Goal: Navigation & Orientation: Find specific page/section

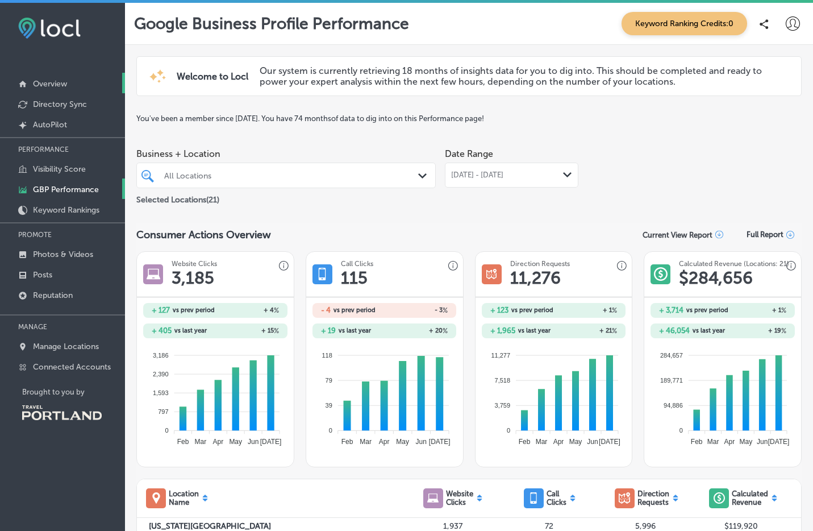
click at [53, 84] on p "Overview" at bounding box center [50, 84] width 34 height 10
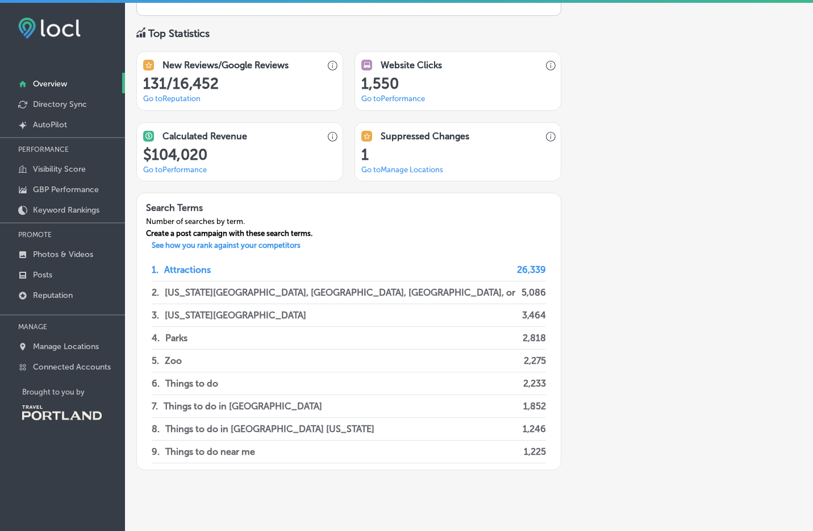
scroll to position [75, 0]
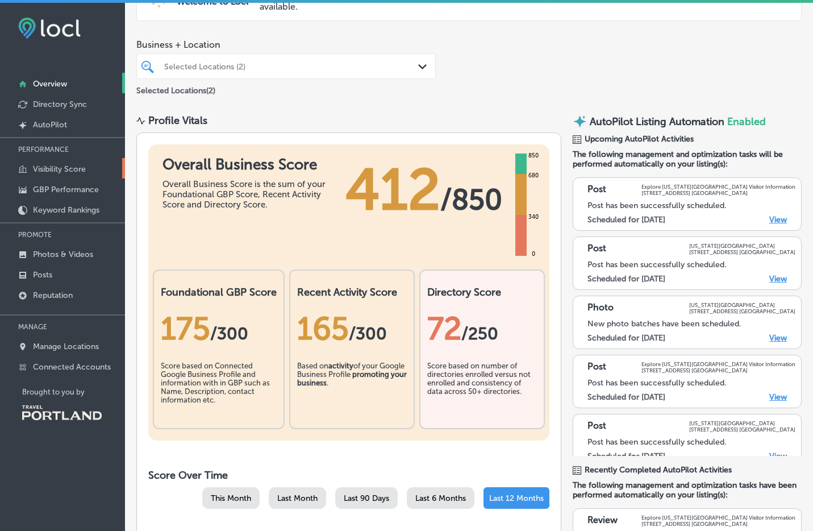
click at [57, 168] on p "Visibility Score" at bounding box center [59, 169] width 53 height 10
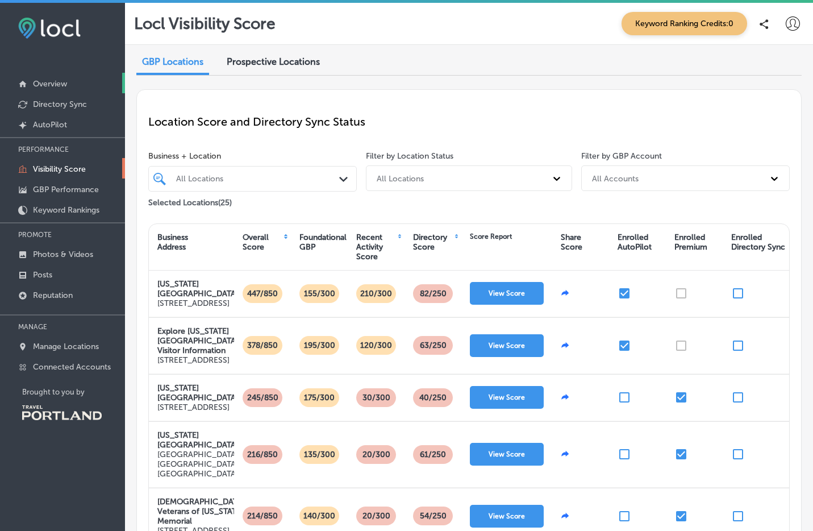
click at [48, 74] on link "Overview" at bounding box center [62, 83] width 125 height 20
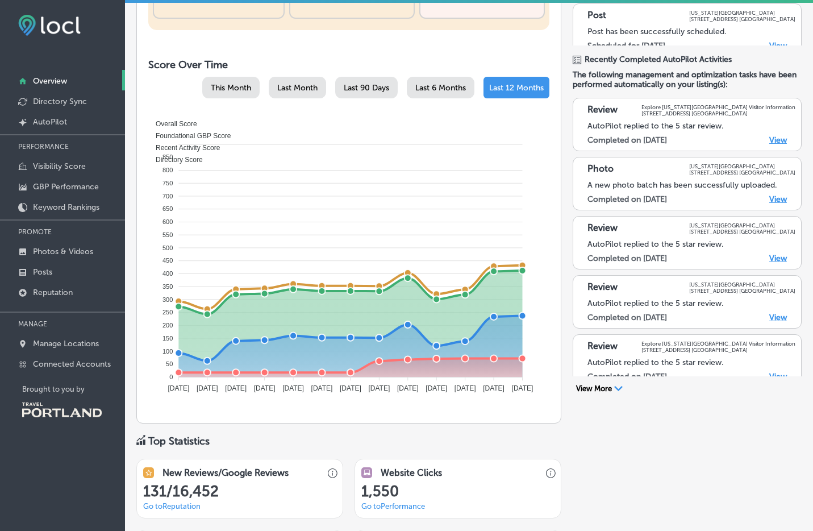
scroll to position [482, 0]
click at [51, 27] on img at bounding box center [49, 25] width 62 height 21
click at [26, 27] on img at bounding box center [49, 25] width 62 height 21
click at [51, 183] on p "GBP Performance" at bounding box center [66, 187] width 66 height 10
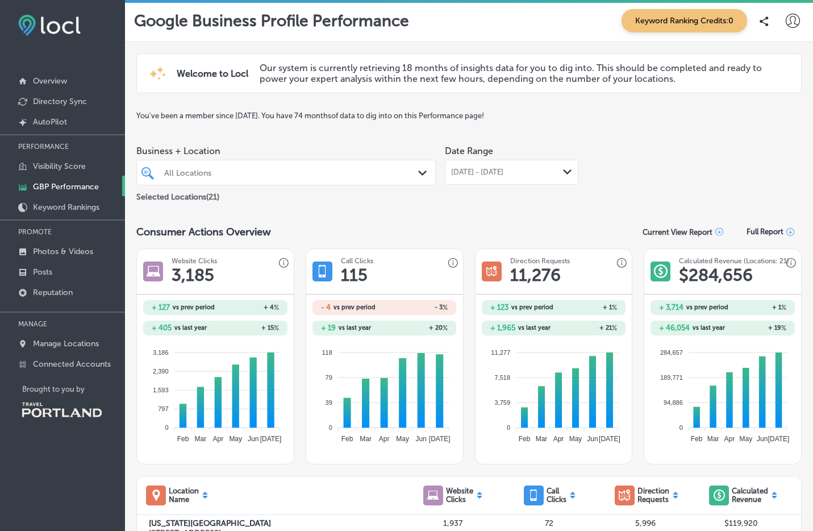
click at [563, 170] on icon "Path Created with Sketch." at bounding box center [567, 171] width 9 height 5
click at [610, 166] on div "Business + Location All Locations Path Created with Sketch. Selected Locations …" at bounding box center [468, 172] width 665 height 64
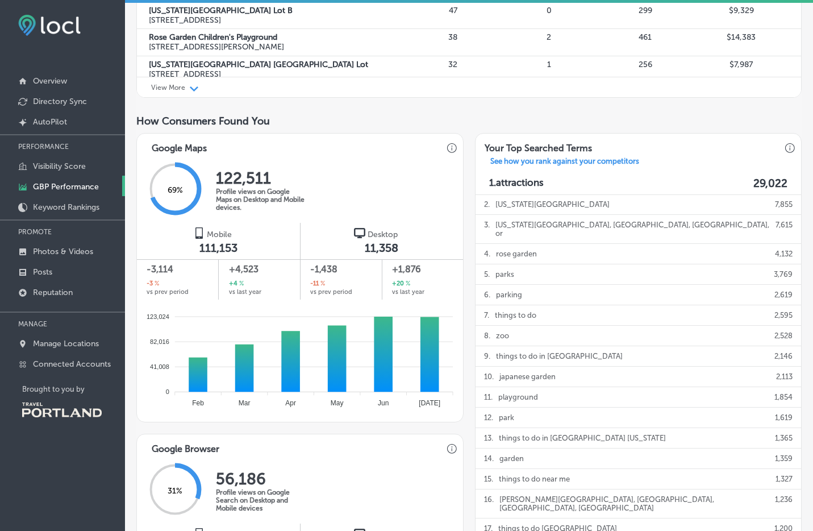
scroll to position [564, 0]
